Goal: Task Accomplishment & Management: Complete application form

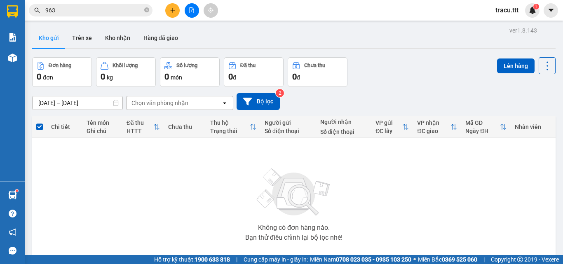
click at [147, 12] on icon "close-circle" at bounding box center [146, 9] width 5 height 5
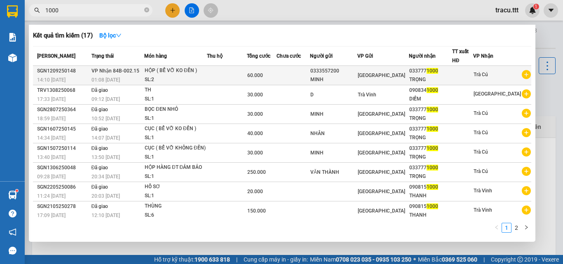
type input "1000"
click at [228, 68] on td at bounding box center [227, 75] width 40 height 19
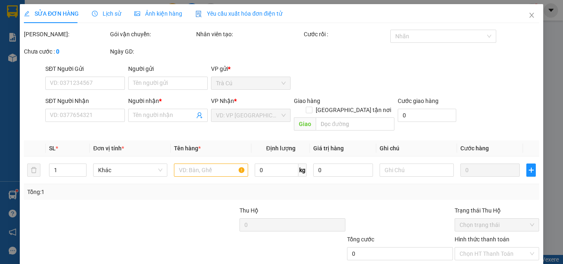
type input "0333557200"
type input "MINH"
type input "0337771000"
type input "TRỌNG"
type input "60.000"
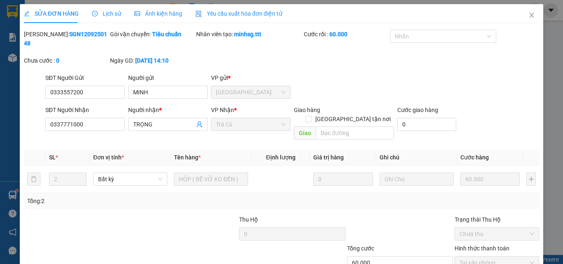
click at [548, 54] on div "SỬA ĐƠN HÀNG Lịch sử Ảnh kiện hàng Yêu cầu xuất hóa đơn điện tử Total Paid Fee …" at bounding box center [281, 132] width 563 height 264
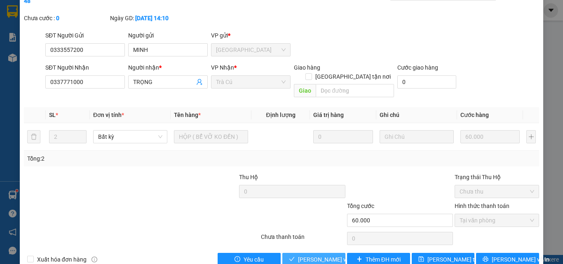
click at [329, 255] on span "[PERSON_NAME] và Giao hàng" at bounding box center [337, 259] width 79 height 9
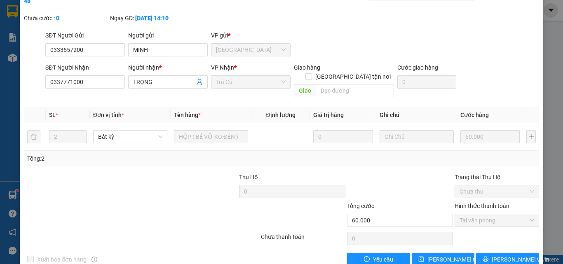
scroll to position [0, 0]
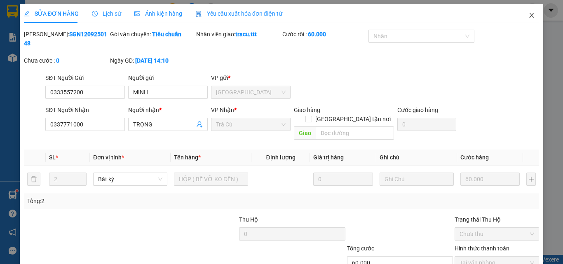
click at [522, 12] on span "Close" at bounding box center [531, 15] width 23 height 23
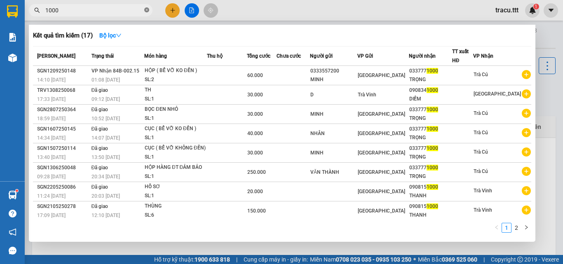
click at [147, 12] on icon "close-circle" at bounding box center [146, 9] width 5 height 5
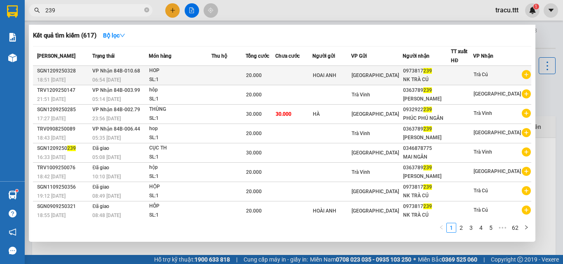
type input "239"
click at [385, 82] on td "[GEOGRAPHIC_DATA]" at bounding box center [377, 75] width 52 height 19
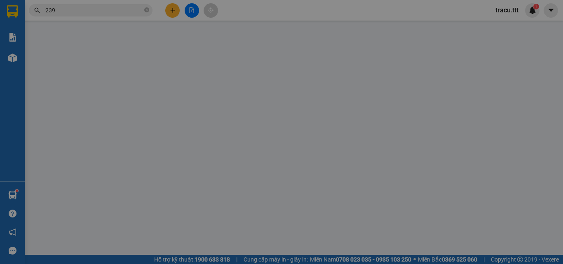
type input "HOAI ANH"
type input "0973817239"
type input "NK TRÀ CÚ"
type input "20.000"
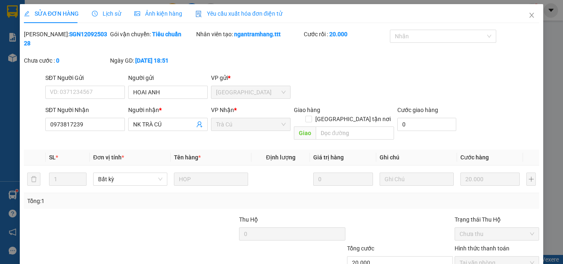
scroll to position [42, 0]
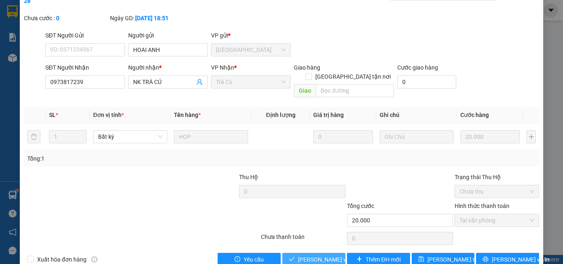
click at [327, 255] on span "[PERSON_NAME] và Giao hàng" at bounding box center [337, 259] width 79 height 9
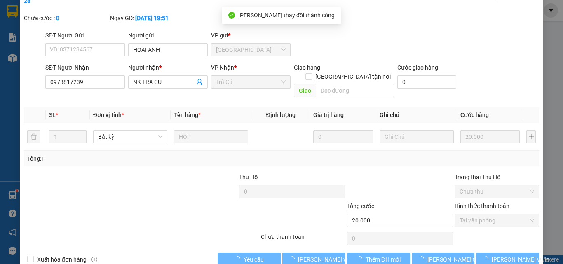
scroll to position [0, 0]
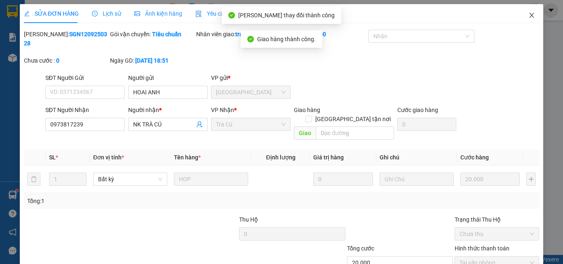
click at [529, 15] on icon "close" at bounding box center [532, 15] width 7 height 7
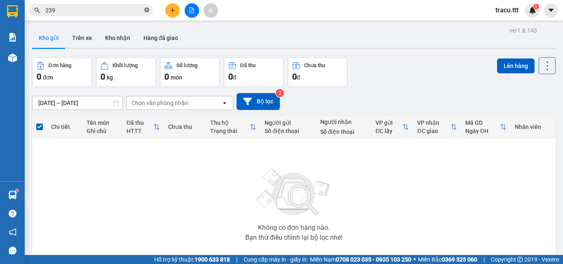
click at [148, 14] on span "239" at bounding box center [91, 10] width 124 height 12
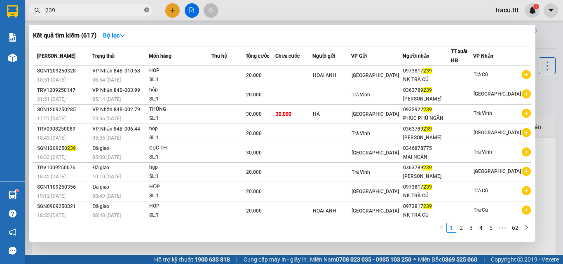
click at [148, 12] on icon "close-circle" at bounding box center [146, 9] width 5 height 5
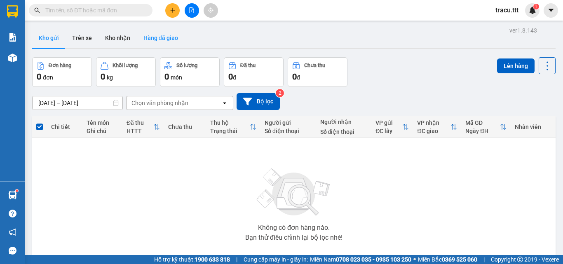
click at [156, 35] on button "Hàng đã giao" at bounding box center [161, 38] width 48 height 20
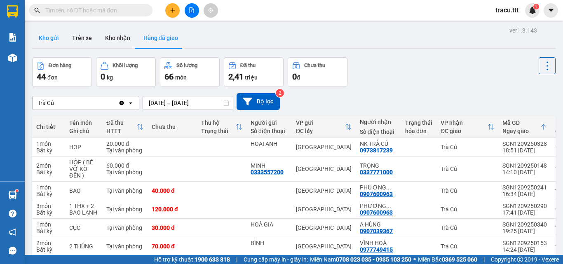
click at [54, 42] on button "Kho gửi" at bounding box center [48, 38] width 33 height 20
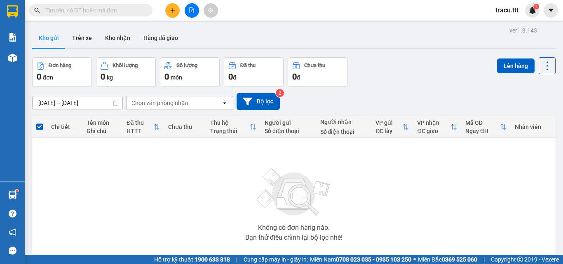
click at [138, 12] on input "text" at bounding box center [93, 10] width 97 height 9
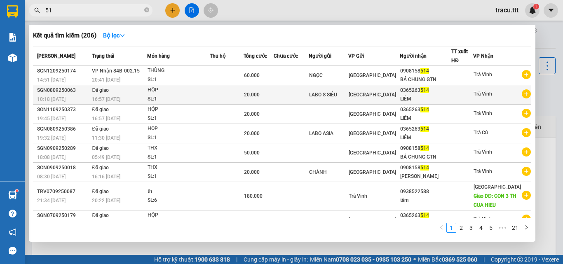
type input "5"
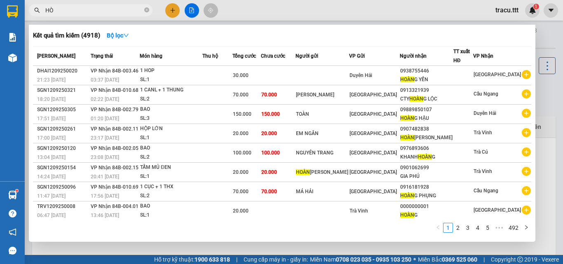
type input "H"
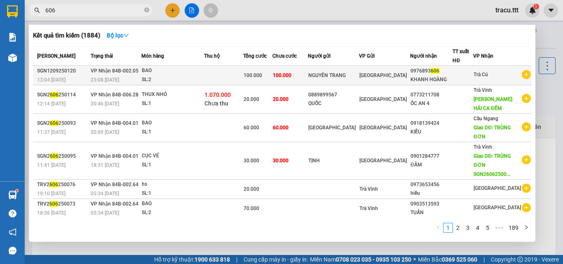
type input "606"
click at [333, 76] on div "NGUYÊN TRANG" at bounding box center [333, 75] width 50 height 9
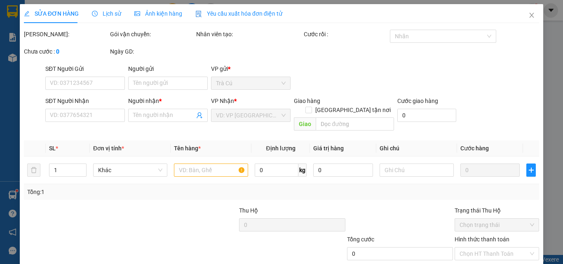
scroll to position [42, 0]
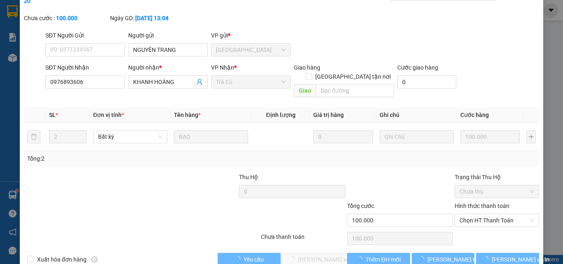
type input "NGUYÊN TRANG"
type input "0976893606"
type input "KHANH HOÀNG"
type input "100.000"
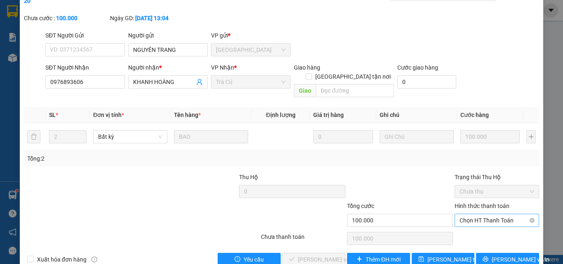
click at [478, 214] on span "Chọn HT Thanh Toán" at bounding box center [497, 220] width 75 height 12
click at [473, 219] on div "Tại văn phòng" at bounding box center [492, 218] width 74 height 9
type input "0"
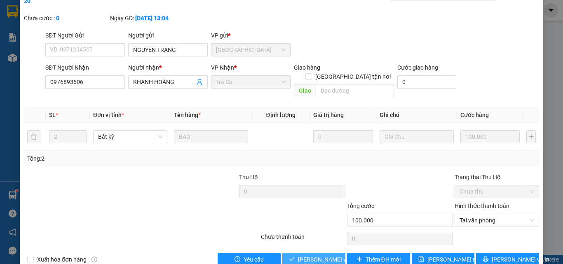
click at [327, 255] on span "[PERSON_NAME] và Giao hàng" at bounding box center [337, 259] width 79 height 9
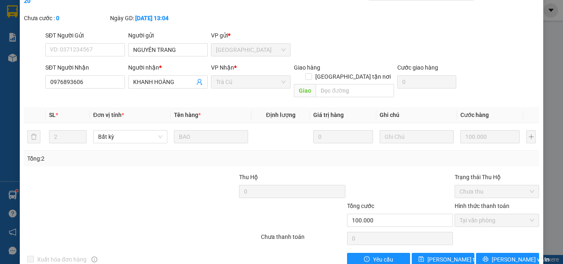
scroll to position [0, 0]
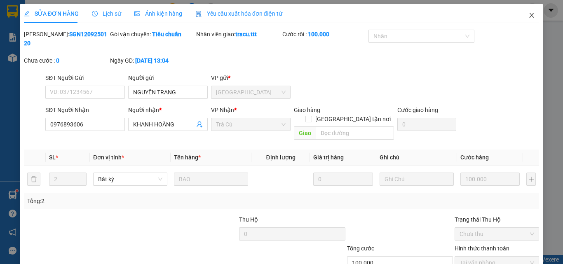
click at [531, 14] on span "Close" at bounding box center [531, 15] width 23 height 23
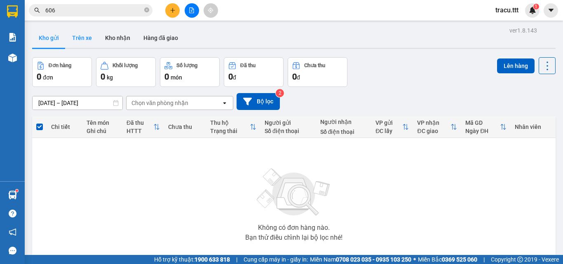
click at [81, 39] on button "Trên xe" at bounding box center [82, 38] width 33 height 20
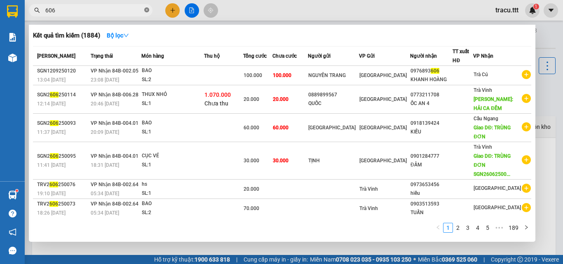
click at [146, 11] on icon "close-circle" at bounding box center [146, 9] width 5 height 5
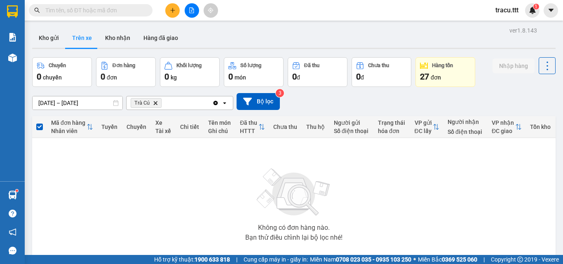
click at [155, 101] on icon "Delete" at bounding box center [155, 103] width 5 height 5
click at [155, 101] on div "Chọn văn phòng nhận" at bounding box center [160, 103] width 57 height 8
click at [49, 36] on button "Kho gửi" at bounding box center [48, 38] width 33 height 20
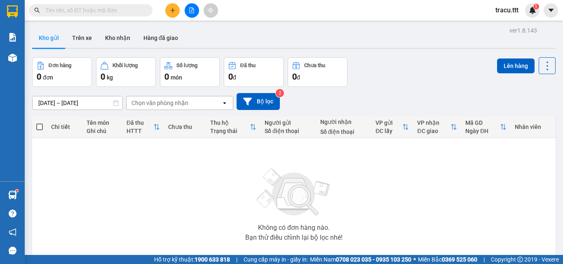
click at [106, 9] on input "text" at bounding box center [93, 10] width 97 height 9
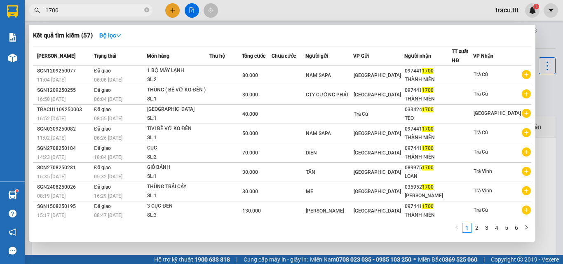
type input "1700"
click at [145, 11] on icon "close-circle" at bounding box center [146, 9] width 5 height 5
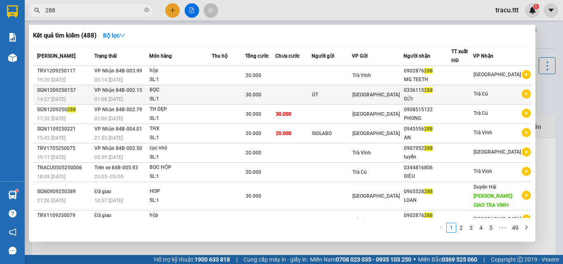
type input "288"
click at [419, 100] on div "GỬI" at bounding box center [427, 99] width 47 height 9
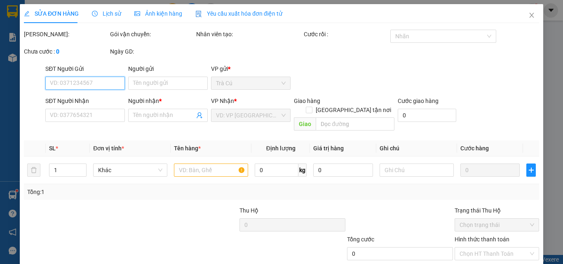
type input "ÚT"
type input "0336115288"
type input "GỬI"
type input "30.000"
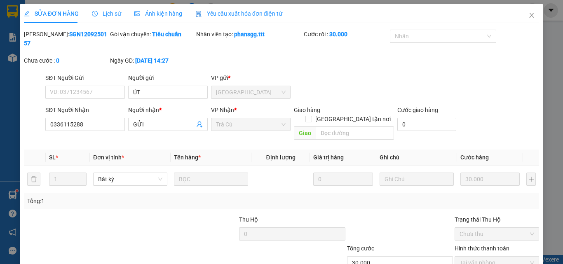
scroll to position [42, 0]
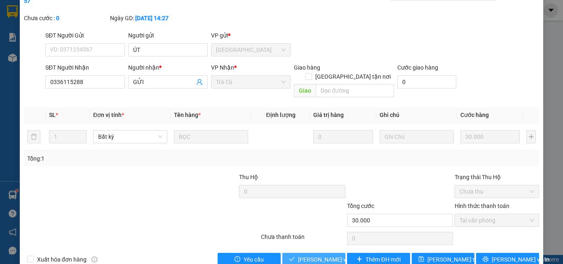
click at [299, 255] on span "[PERSON_NAME] và Giao hàng" at bounding box center [337, 259] width 79 height 9
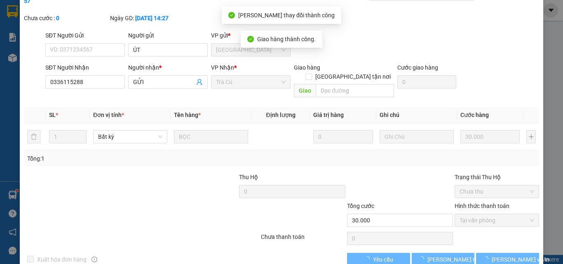
scroll to position [0, 0]
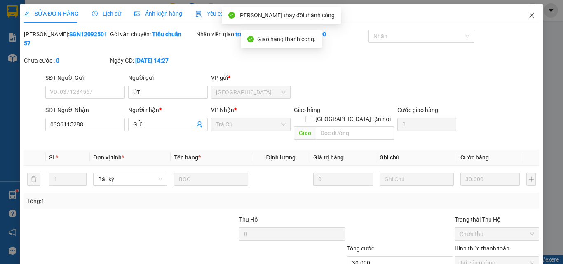
click at [530, 16] on span "Close" at bounding box center [531, 15] width 23 height 23
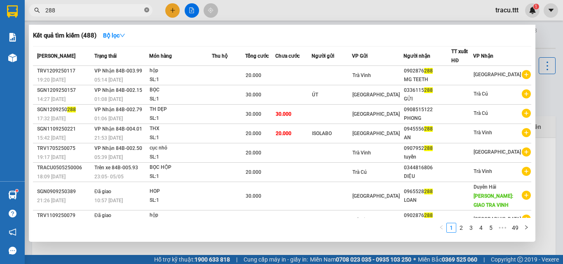
click at [146, 12] on icon "close-circle" at bounding box center [146, 9] width 5 height 5
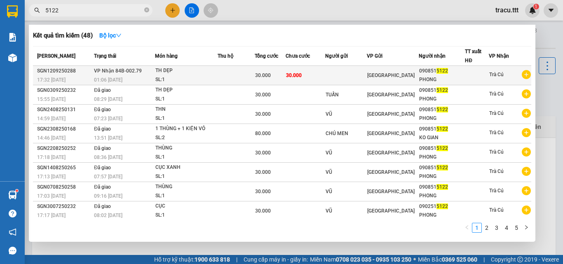
type input "5122"
click at [196, 73] on div "TH DẸP" at bounding box center [186, 70] width 62 height 9
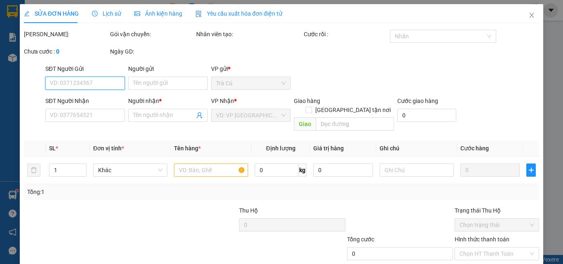
type input "0908515122"
type input "PHONG"
type input "30.000"
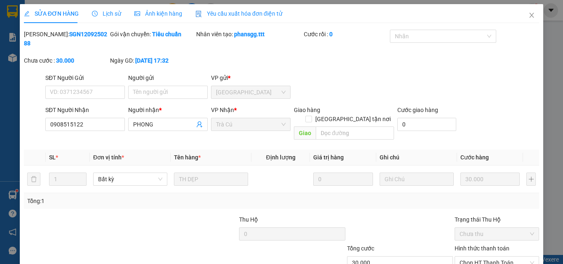
scroll to position [42, 0]
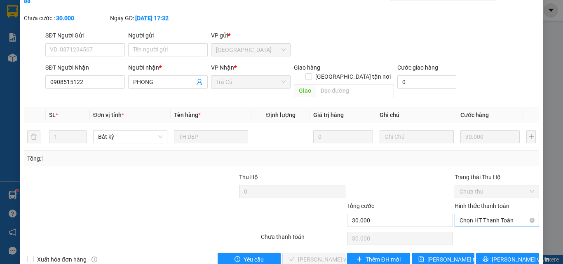
click at [489, 214] on span "Chọn HT Thanh Toán" at bounding box center [497, 220] width 75 height 12
click at [475, 209] on div "Hình thức thanh toán Chọn HT Thanh Toán" at bounding box center [497, 216] width 85 height 29
click at [472, 214] on span "Chọn HT Thanh Toán" at bounding box center [497, 220] width 75 height 12
click at [469, 219] on div "Tại văn phòng" at bounding box center [492, 218] width 74 height 9
type input "0"
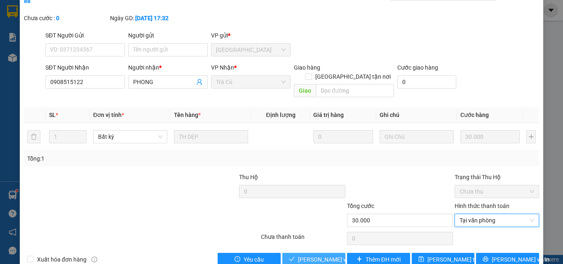
click at [310, 255] on span "[PERSON_NAME] và Giao hàng" at bounding box center [337, 259] width 79 height 9
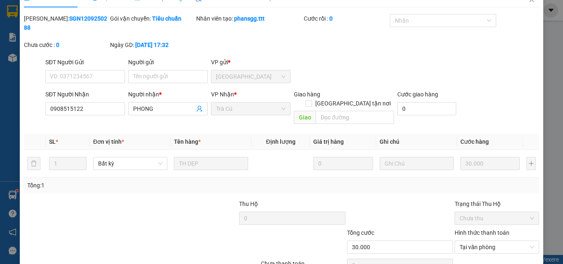
scroll to position [0, 0]
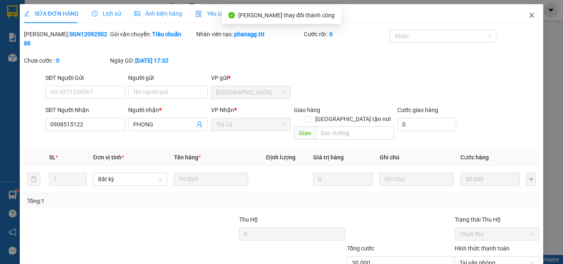
click at [529, 14] on icon "close" at bounding box center [532, 15] width 7 height 7
